Goal: Information Seeking & Learning: Learn about a topic

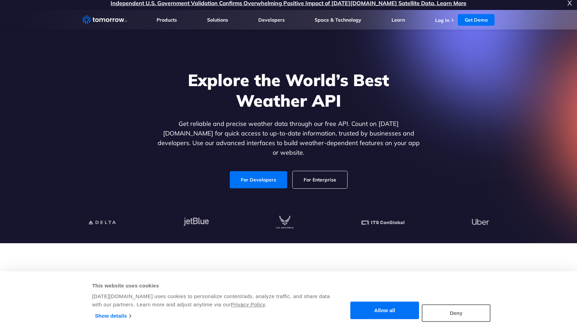
click at [258, 171] on link "For Developers" at bounding box center [258, 179] width 57 height 17
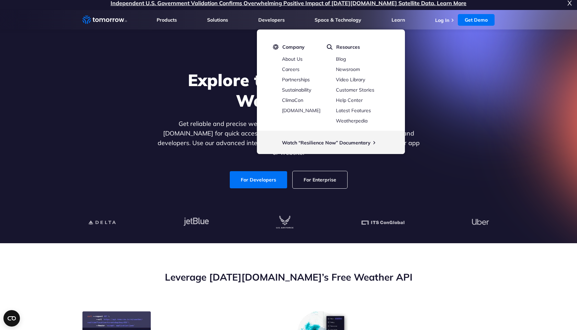
click at [259, 187] on div "Explore the World’s Best Weather API Get reliable and precise weather data thro…" at bounding box center [288, 129] width 423 height 146
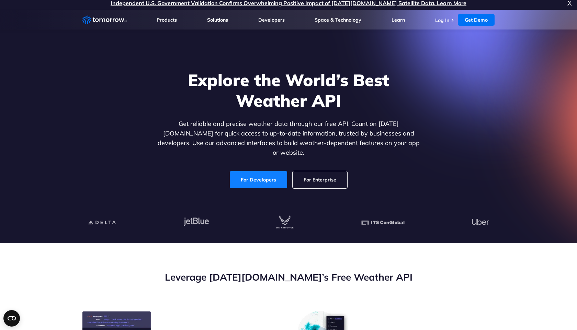
click at [262, 171] on link "For Developers" at bounding box center [258, 179] width 57 height 17
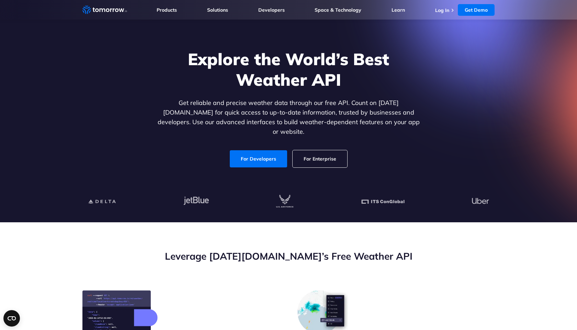
scroll to position [79, 0]
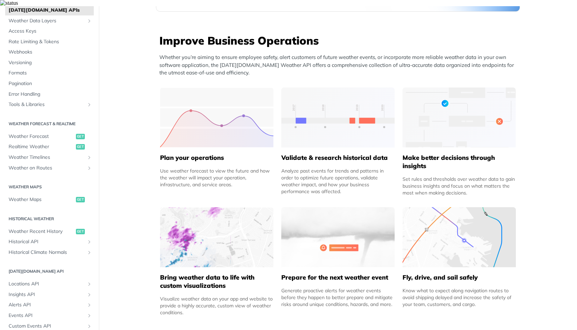
scroll to position [43, 0]
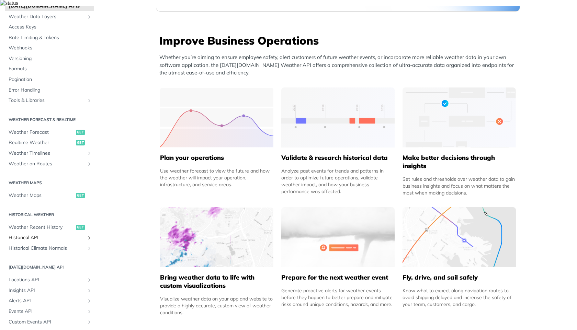
click at [88, 235] on icon "Show subpages for Historical API" at bounding box center [89, 237] width 5 height 5
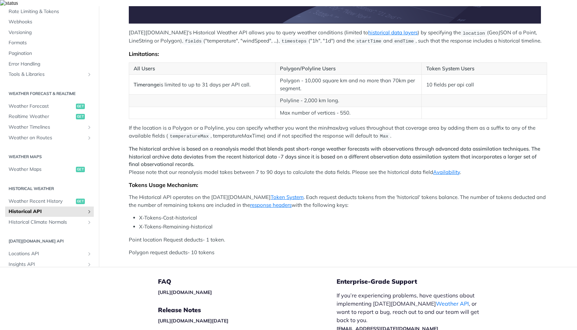
scroll to position [242, 0]
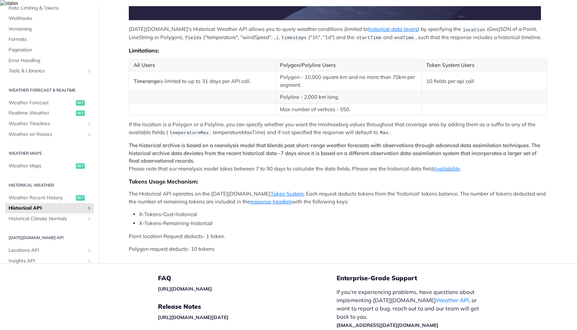
click at [250, 76] on td "Timerange is limited to up to 31 days per API call." at bounding box center [202, 81] width 146 height 20
click at [259, 75] on td "Timerange is limited to up to 31 days per API call." at bounding box center [202, 81] width 146 height 20
drag, startPoint x: 281, startPoint y: 72, endPoint x: 378, endPoint y: 81, distance: 97.2
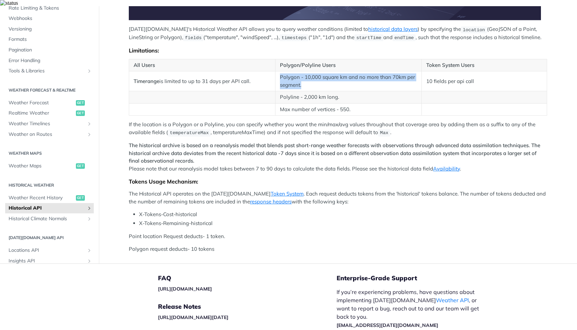
click at [378, 81] on td "Polygon - 10,000 square km and no more than 70km per segment." at bounding box center [348, 81] width 146 height 20
click at [435, 71] on td "10 fields per api call" at bounding box center [483, 81] width 125 height 20
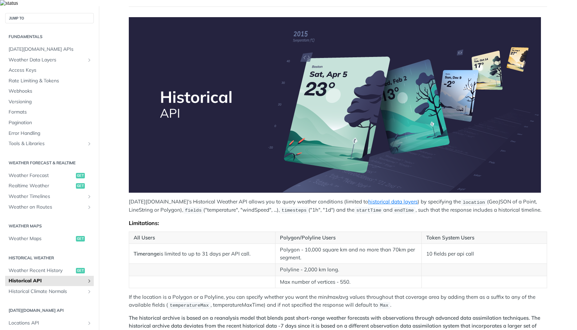
scroll to position [95, 0]
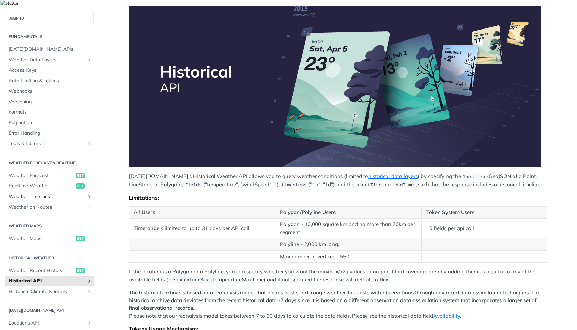
click at [89, 194] on icon "Show subpages for Weather Timelines" at bounding box center [89, 196] width 5 height 5
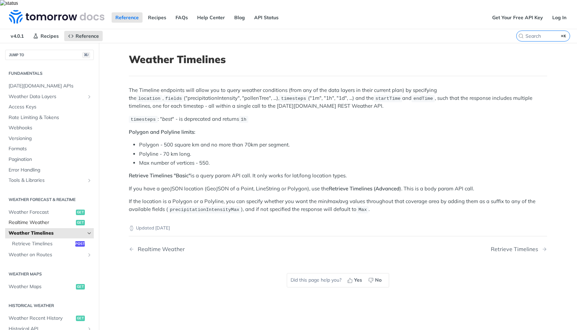
click at [55, 219] on span "Realtime Weather" at bounding box center [42, 222] width 66 height 7
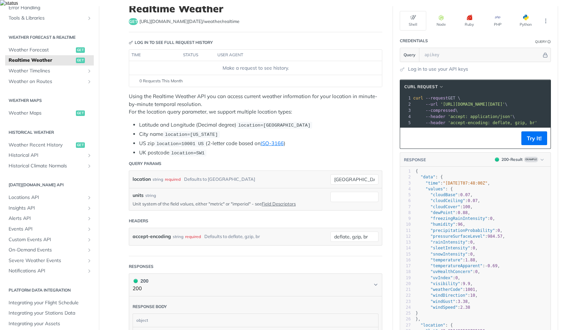
scroll to position [62, 0]
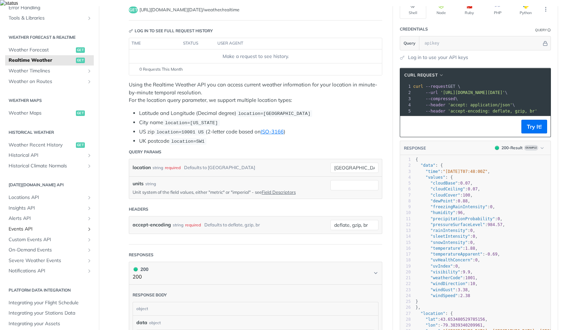
click at [33, 226] on span "Events API" at bounding box center [47, 229] width 76 height 7
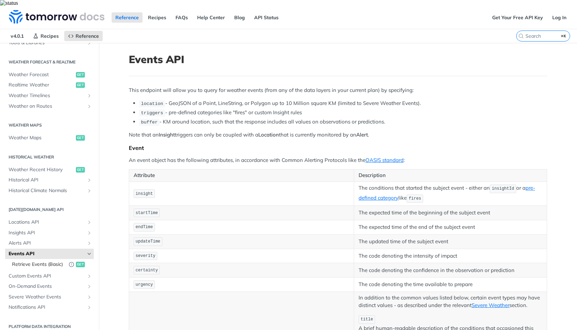
click at [54, 261] on span "Retrieve Events (Basic)" at bounding box center [38, 264] width 53 height 7
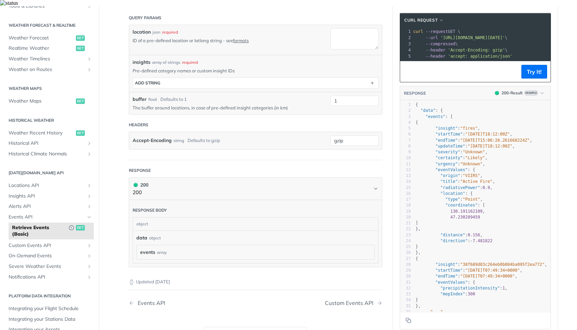
scroll to position [285, 0]
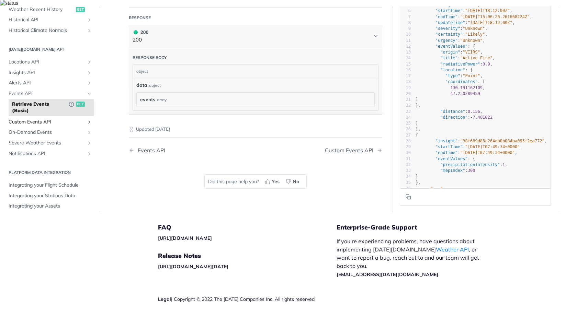
click at [66, 119] on span "Custom Events API" at bounding box center [47, 122] width 76 height 7
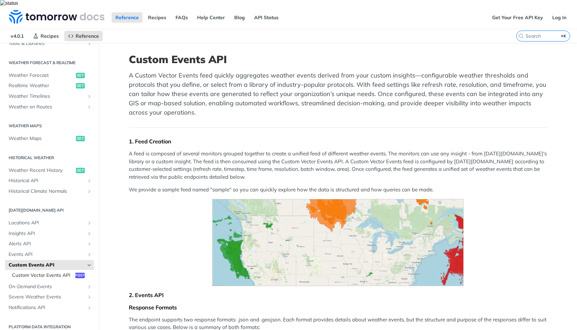
click at [57, 272] on span "Custom Vector Events API" at bounding box center [42, 275] width 61 height 7
